Goal: Navigation & Orientation: Go to known website

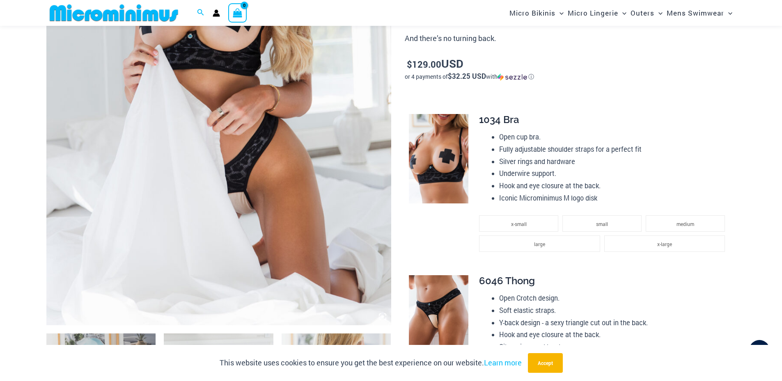
scroll to position [266, 0]
type input "**********"
click at [110, 11] on img at bounding box center [113, 13] width 135 height 18
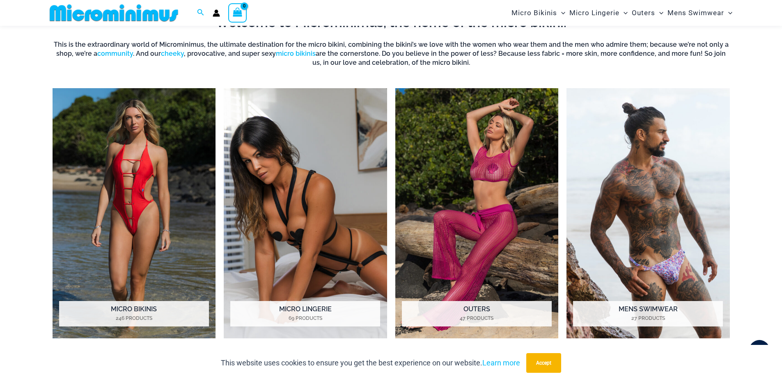
scroll to position [404, 0]
